Goal: Task Accomplishment & Management: Manage account settings

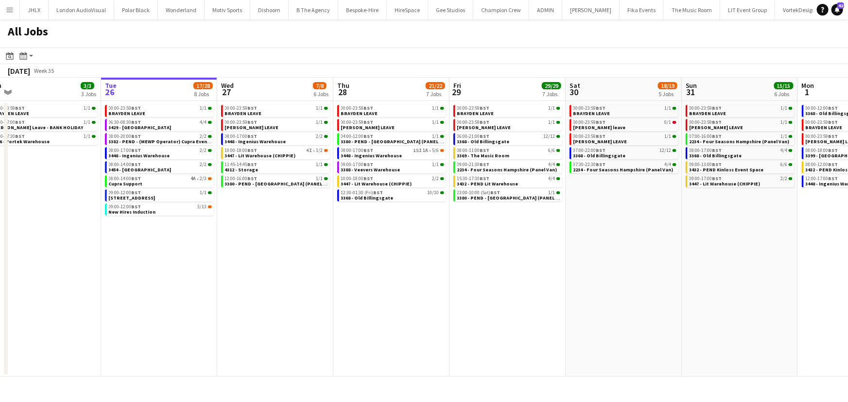
scroll to position [0, 249]
drag, startPoint x: 354, startPoint y: 236, endPoint x: 337, endPoint y: 237, distance: 17.1
click at [337, 237] on app-calendar-viewport "Sat 23 10/10 5 Jobs Sun 24 10/10 5 Jobs Mon 25 3/3 3 Jobs Tue 26 17/28 8 Jobs W…" at bounding box center [424, 227] width 848 height 299
click at [373, 154] on span "3448 - Ingenius Warehouse" at bounding box center [370, 156] width 61 height 6
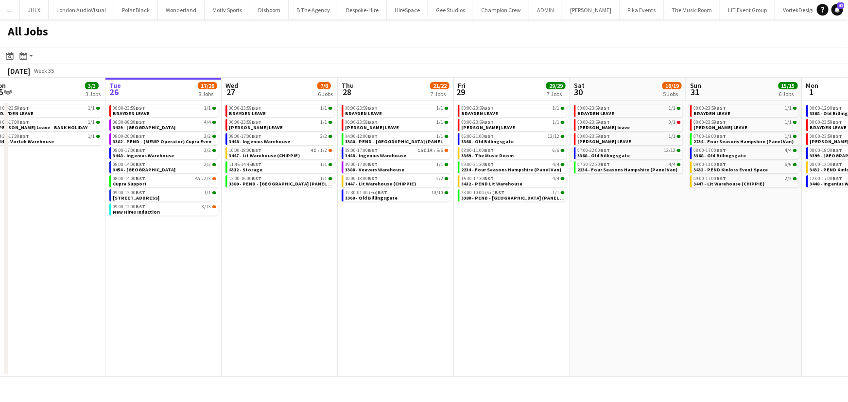
drag, startPoint x: 286, startPoint y: 231, endPoint x: 291, endPoint y: 230, distance: 6.0
click at [291, 230] on app-calendar-viewport "Sat 23 10/10 5 Jobs Sun 24 10/10 5 Jobs Mon 25 3/3 3 Jobs Tue 26 17/28 8 Jobs W…" at bounding box center [424, 227] width 848 height 299
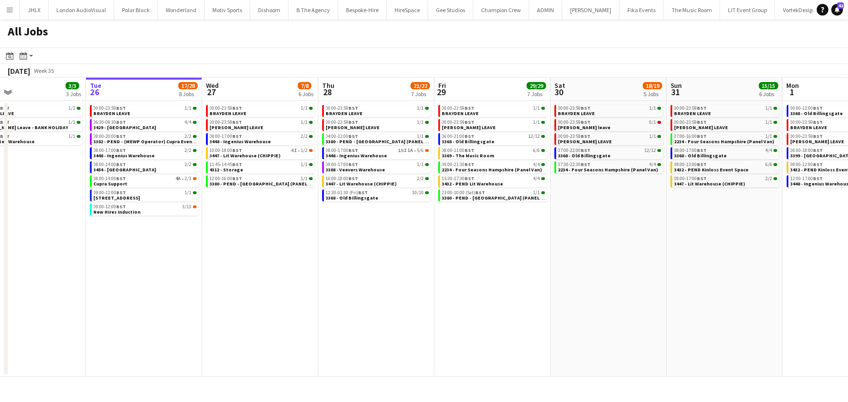
drag, startPoint x: 612, startPoint y: 265, endPoint x: 586, endPoint y: 239, distance: 36.1
click at [591, 237] on app-calendar-viewport "Sat 23 10/10 5 Jobs Sun 24 10/10 5 Jobs Mon 25 3/3 3 Jobs Tue 26 17/28 8 Jobs W…" at bounding box center [424, 227] width 848 height 299
drag, startPoint x: 385, startPoint y: 253, endPoint x: 484, endPoint y: 250, distance: 99.1
click at [486, 249] on app-calendar-viewport "Sat 23 10/10 5 Jobs Sun 24 10/10 5 Jobs Mon 25 3/3 3 Jobs Tue 26 17/28 8 Jobs W…" at bounding box center [424, 227] width 848 height 299
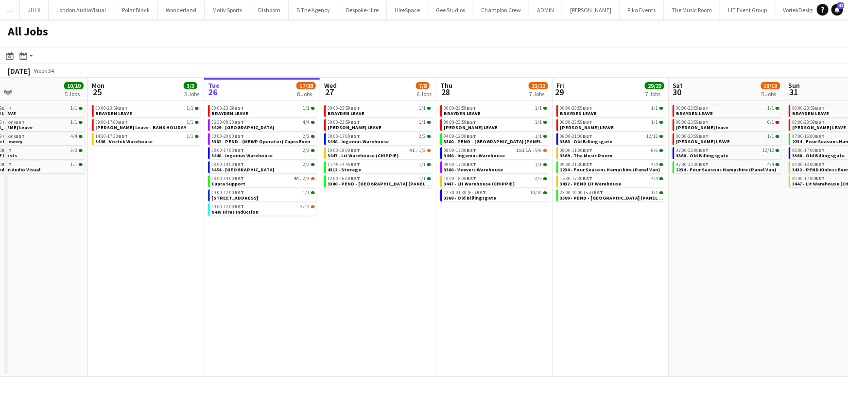
click at [452, 249] on app-calendar-viewport "Fri 22 8/8 3 Jobs Sat 23 10/10 5 Jobs Sun 24 10/10 5 Jobs Mon 25 3/3 3 Jobs Tue…" at bounding box center [424, 227] width 848 height 299
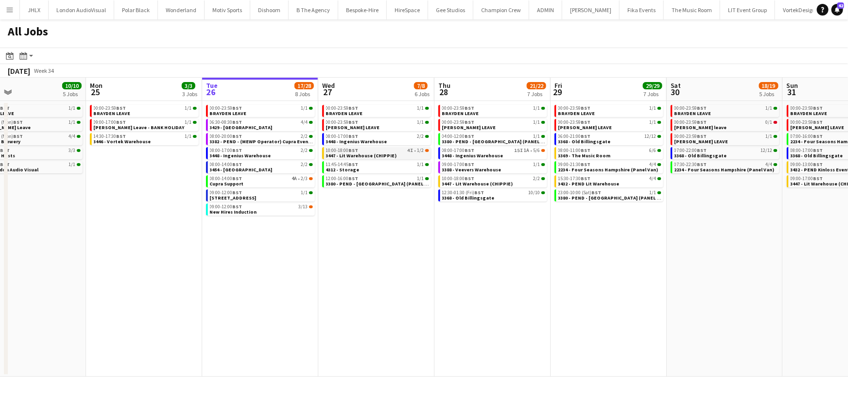
click at [353, 153] on span "3447 - Lit Warehouse (CHIPPIE)" at bounding box center [361, 156] width 71 height 6
click at [257, 187] on app-brief-job-card "08:00-14:00 BST 4A • 2/3 Cupra Support" at bounding box center [260, 181] width 109 height 12
click at [255, 182] on link "08:00-14:00 BST 4A • 2/3 Cupra Support" at bounding box center [261, 180] width 103 height 11
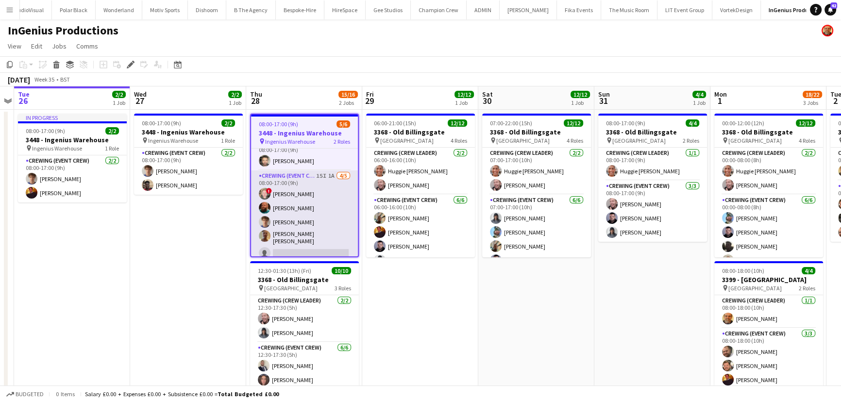
scroll to position [14, 0]
click at [297, 217] on app-card-role "Crewing (Event Crew) 15I 1A [DATE] 08:00-17:00 (9h) ! [PERSON_NAME] [PERSON_NAM…" at bounding box center [304, 214] width 107 height 92
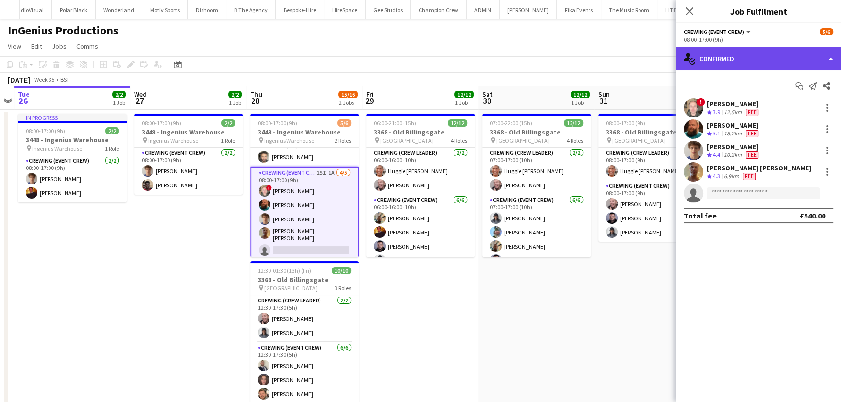
click at [729, 57] on div "single-neutral-actions-check-2 Confirmed" at bounding box center [758, 58] width 165 height 23
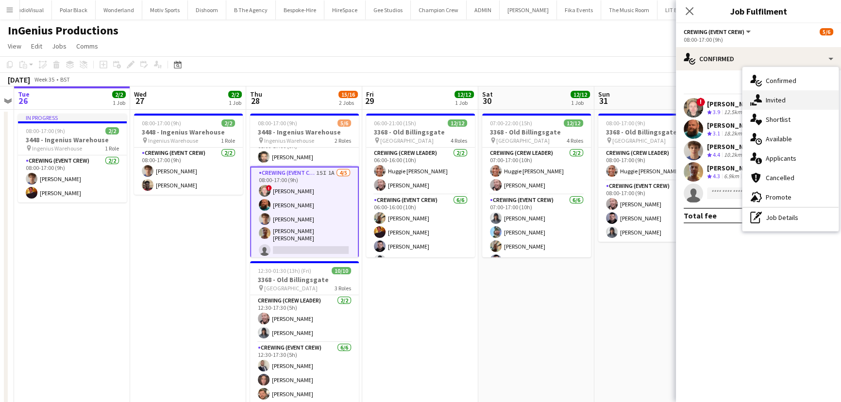
click at [778, 106] on div "single-neutral-actions-share-1 Invited" at bounding box center [791, 99] width 96 height 19
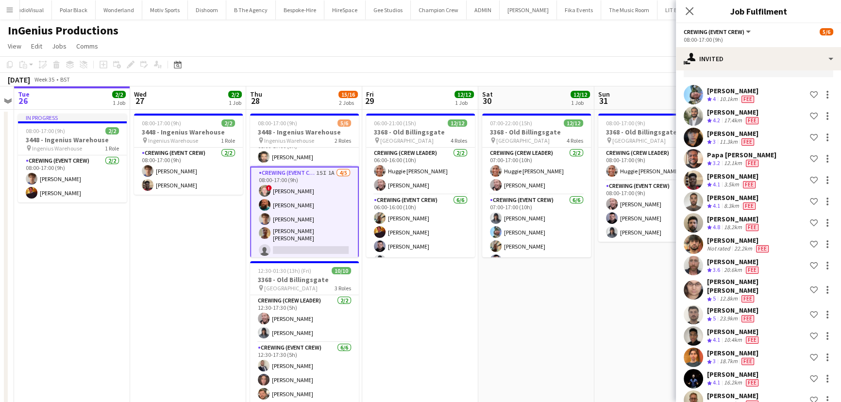
scroll to position [75, 0]
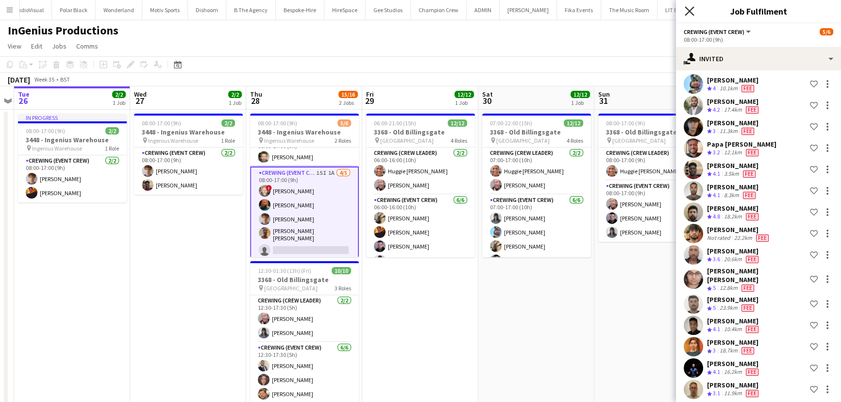
click at [688, 13] on icon at bounding box center [689, 10] width 9 height 9
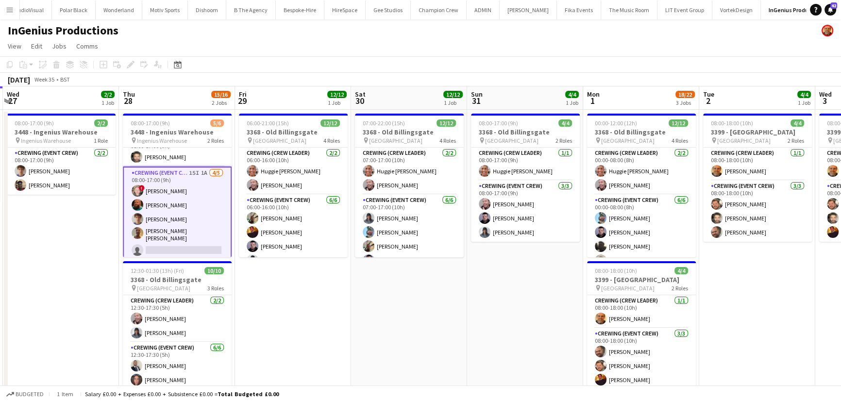
drag, startPoint x: 409, startPoint y: 304, endPoint x: 378, endPoint y: 297, distance: 30.8
click at [375, 301] on app-calendar-viewport "Sat 23 Sun 24 Mon 25 Tue 26 2/2 1 Job Wed 27 2/2 1 Job Thu 28 15/16 2 Jobs Fri …" at bounding box center [420, 326] width 841 height 480
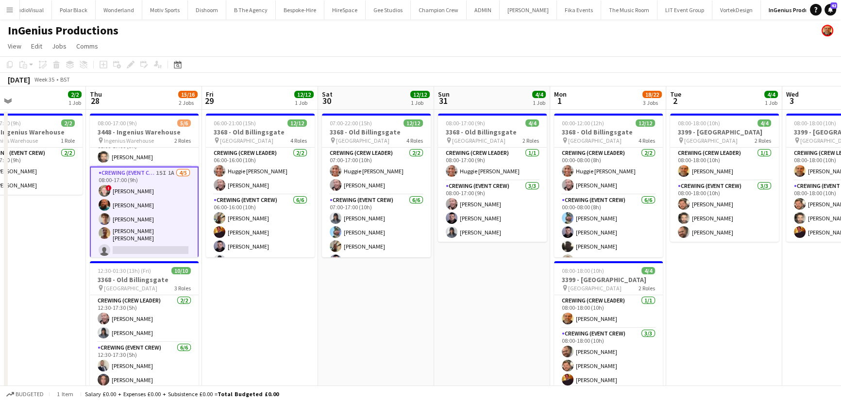
click at [363, 276] on app-calendar-viewport "Mon 25 Tue 26 2/2 1 Job Wed 27 2/2 1 Job Thu 28 15/16 2 Jobs Fri 29 12/12 1 Job…" at bounding box center [420, 326] width 841 height 480
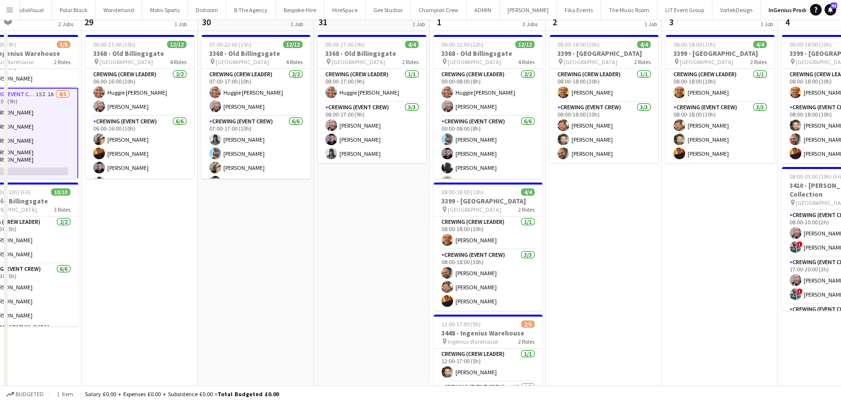
scroll to position [0, 0]
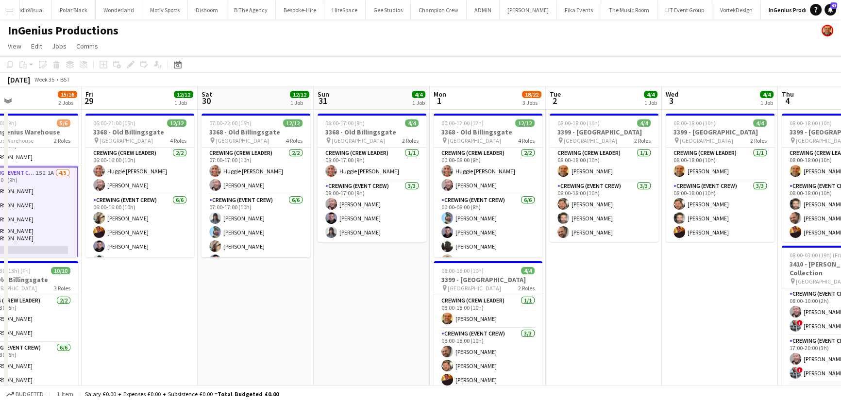
drag, startPoint x: 370, startPoint y: 299, endPoint x: 405, endPoint y: 305, distance: 34.9
click at [454, 295] on app-calendar-viewport "Mon 25 Tue 26 2/2 1 Job Wed 27 2/2 1 Job Thu 28 15/16 2 Jobs Fri 29 12/12 1 Job…" at bounding box center [420, 326] width 841 height 480
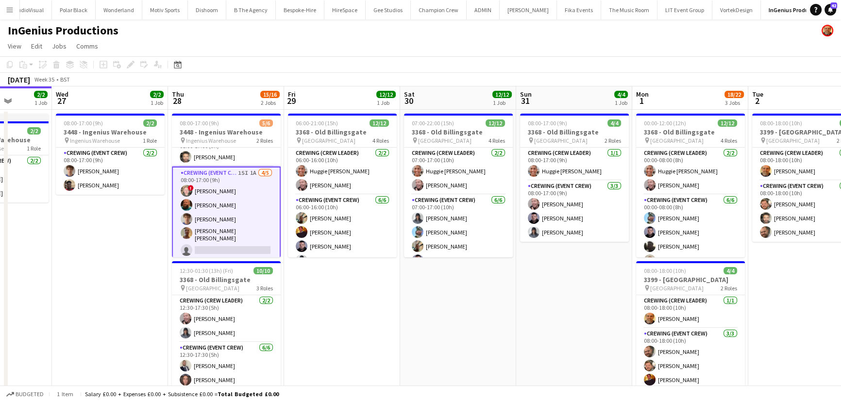
drag, startPoint x: 430, startPoint y: 291, endPoint x: 436, endPoint y: 301, distance: 11.3
click at [446, 291] on app-calendar-viewport "Sun 24 Mon 25 Tue 26 2/2 1 Job Wed 27 2/2 1 Job Thu 28 15/16 2 Jobs Fri 29 12/1…" at bounding box center [420, 326] width 841 height 480
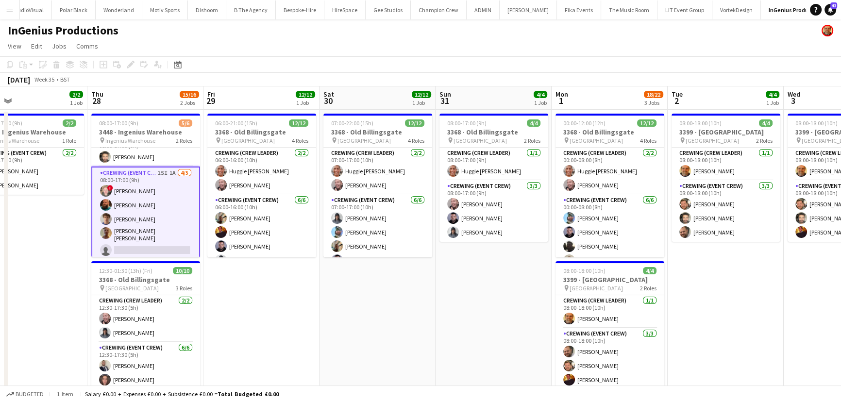
drag, startPoint x: 643, startPoint y: 314, endPoint x: 420, endPoint y: 272, distance: 227.0
click at [467, 273] on app-calendar-viewport "Mon 25 Tue 26 2/2 1 Job Wed 27 2/2 1 Job Thu 28 15/16 2 Jobs Fri 29 12/12 1 Job…" at bounding box center [420, 326] width 841 height 480
drag, startPoint x: 330, startPoint y: 265, endPoint x: 402, endPoint y: 278, distance: 73.0
click at [443, 271] on app-calendar-viewport "Mon 25 Tue 26 2/2 1 Job Wed 27 2/2 1 Job Thu 28 15/16 2 Jobs Fri 29 12/12 1 Job…" at bounding box center [420, 326] width 841 height 480
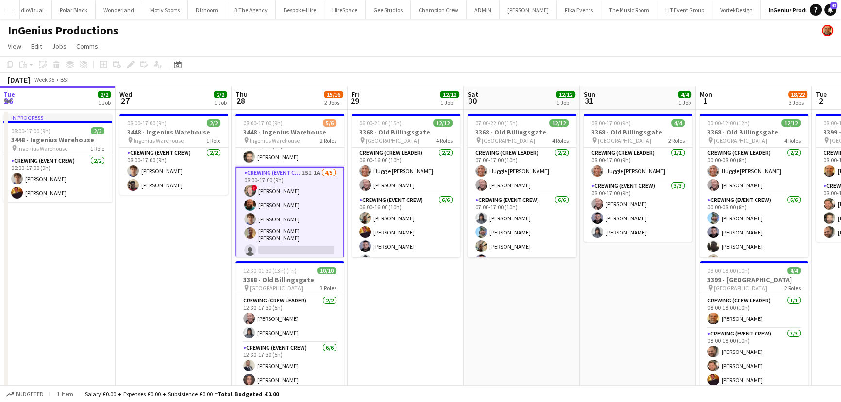
scroll to position [0, 282]
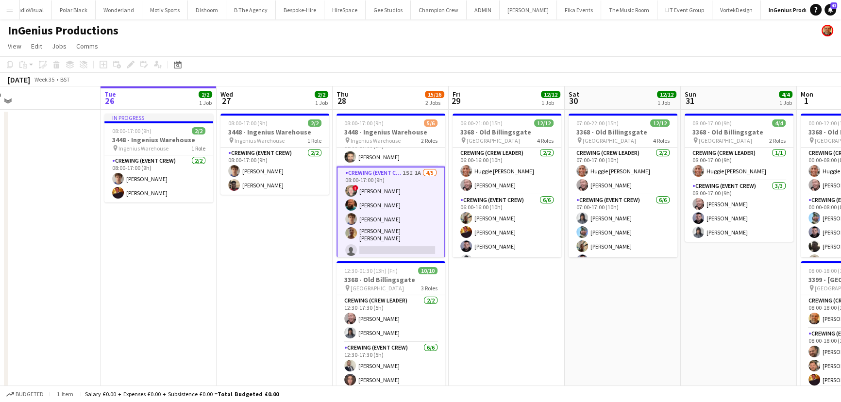
drag, startPoint x: 364, startPoint y: 341, endPoint x: 495, endPoint y: 308, distance: 135.6
click at [495, 308] on app-calendar-viewport "Sat 23 Sun 24 Mon 25 Tue 26 2/2 1 Job Wed 27 2/2 1 Job Thu 28 15/16 2 Jobs Fri …" at bounding box center [420, 326] width 841 height 480
drag, startPoint x: 265, startPoint y: 310, endPoint x: 293, endPoint y: 309, distance: 28.7
click at [314, 306] on app-calendar-viewport "Sat 23 Sun 24 Mon 25 Tue 26 2/2 1 Job Wed 27 2/2 1 Job Thu 28 15/16 2 Jobs Fri …" at bounding box center [420, 326] width 841 height 480
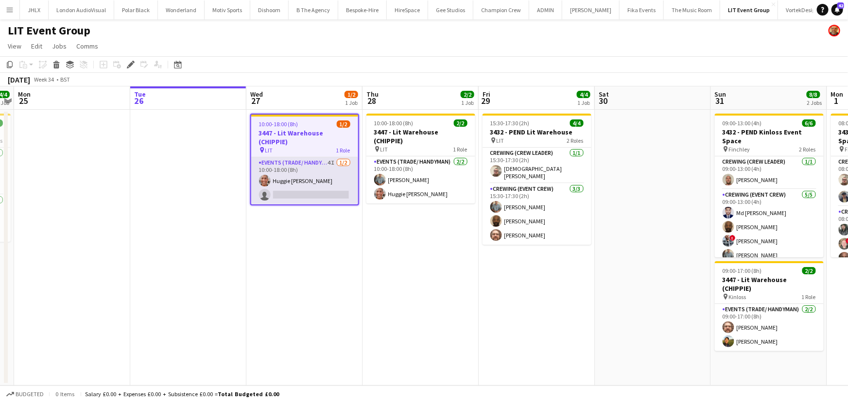
click at [312, 184] on app-card-role "Events (Trade/ Handyman) 4I 1/2 10:00-18:00 (8h) Huggie Junior Fox-Buchanan sin…" at bounding box center [304, 180] width 107 height 47
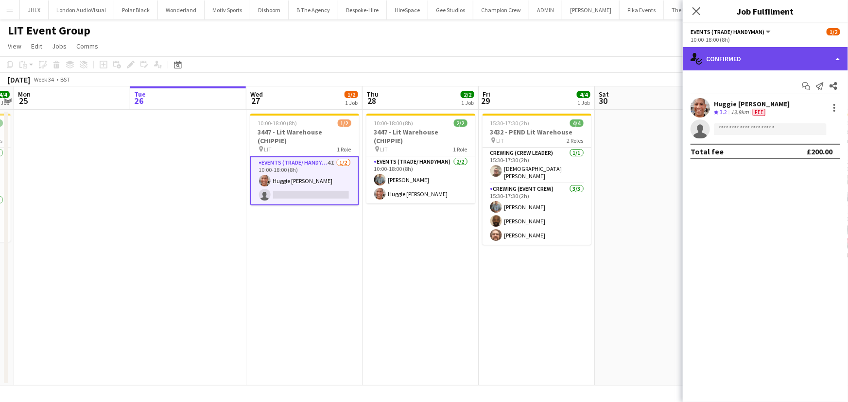
click at [763, 68] on div "single-neutral-actions-check-2 Confirmed" at bounding box center [764, 58] width 165 height 23
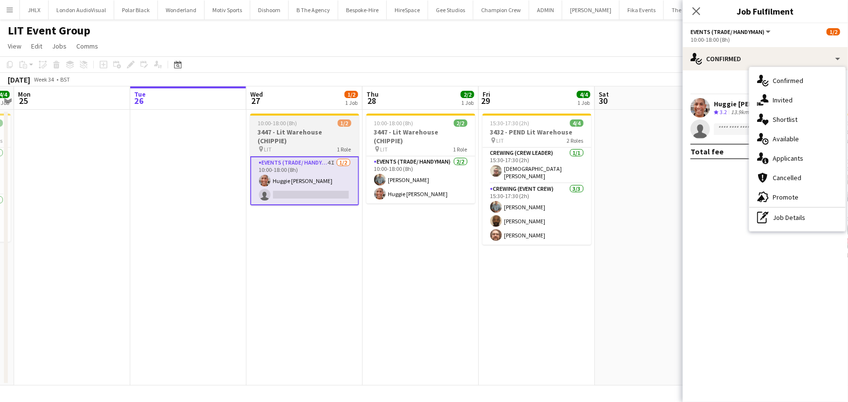
click at [271, 134] on h3 "3447 - Lit Warehouse (CHIPPIE)" at bounding box center [304, 136] width 109 height 17
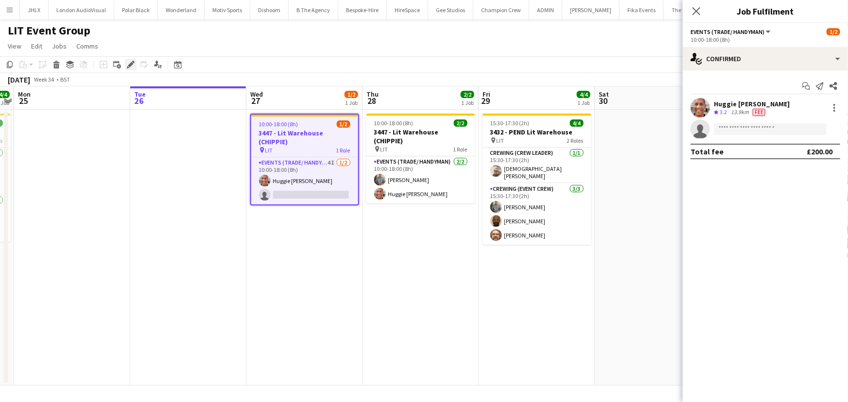
click at [128, 65] on icon at bounding box center [130, 64] width 5 height 5
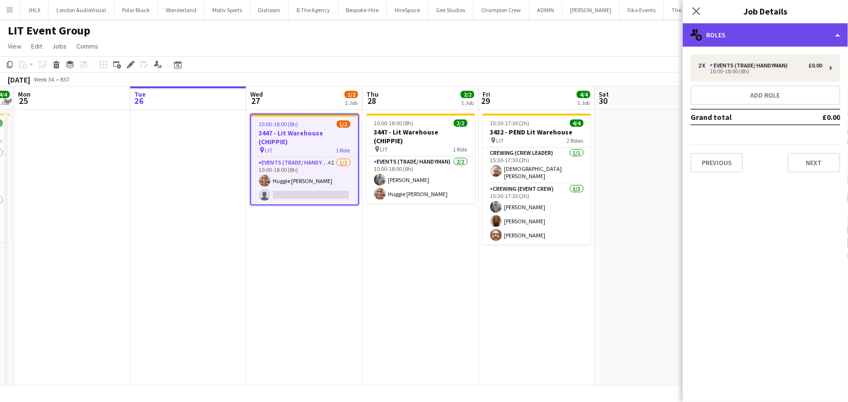
click at [729, 42] on div "multiple-users-add Roles" at bounding box center [764, 34] width 165 height 23
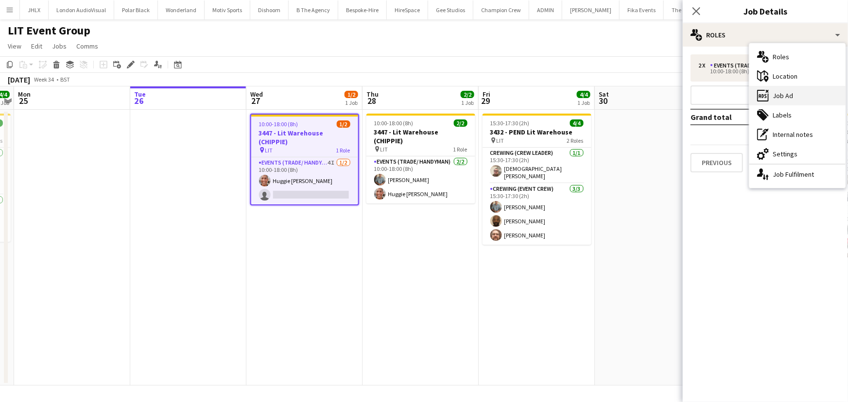
click at [774, 92] on div "ads-window Job Ad" at bounding box center [797, 95] width 96 height 19
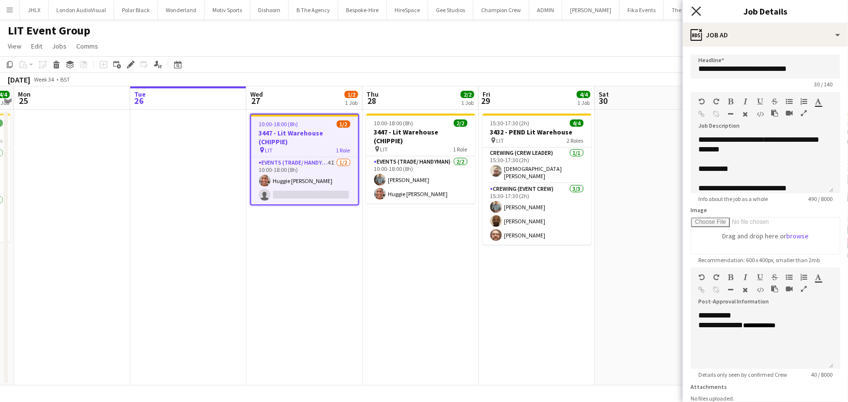
click at [696, 14] on icon "Close pop-in" at bounding box center [695, 10] width 9 height 9
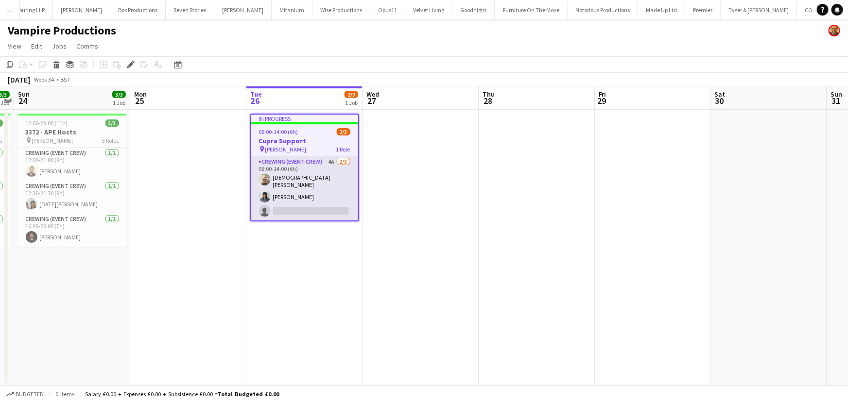
scroll to position [0, 3038]
